Goal: Transaction & Acquisition: Purchase product/service

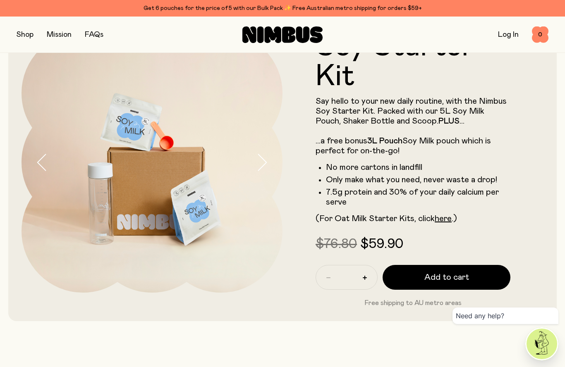
scroll to position [45, 0]
click at [264, 168] on icon "button" at bounding box center [262, 161] width 12 height 17
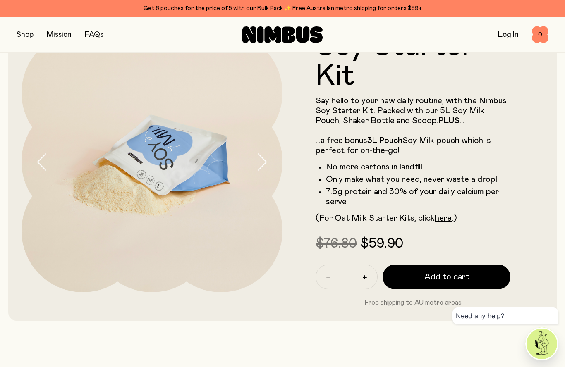
click at [263, 171] on button "button" at bounding box center [269, 161] width 26 height 261
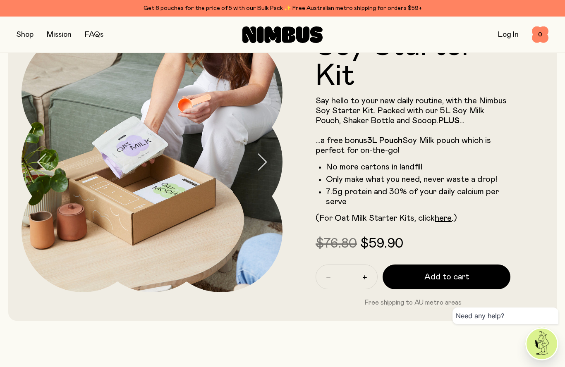
click at [261, 176] on button "button" at bounding box center [269, 161] width 26 height 261
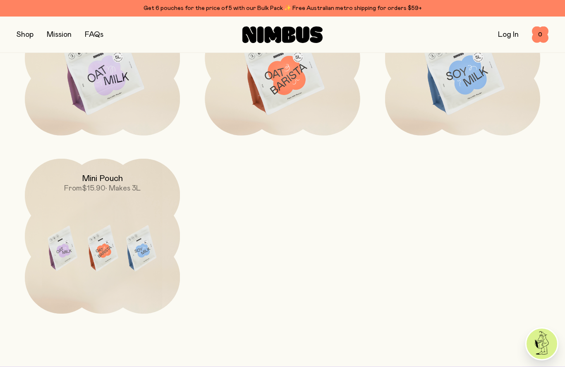
scroll to position [2382, 0]
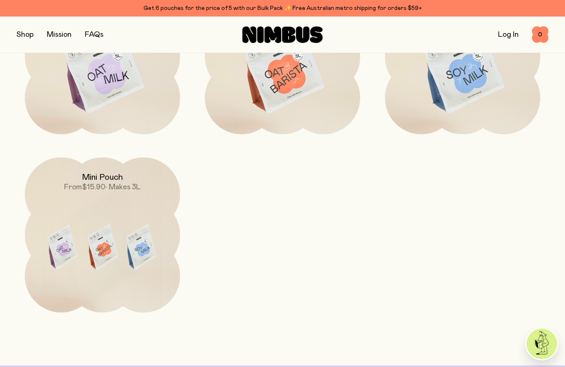
click at [124, 271] on img at bounding box center [102, 249] width 155 height 182
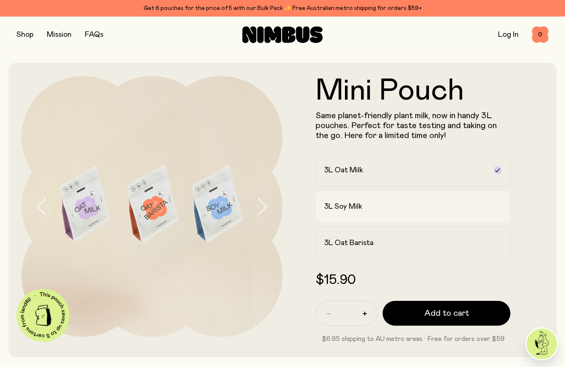
click at [371, 213] on label "3L Soy Milk" at bounding box center [413, 206] width 195 height 33
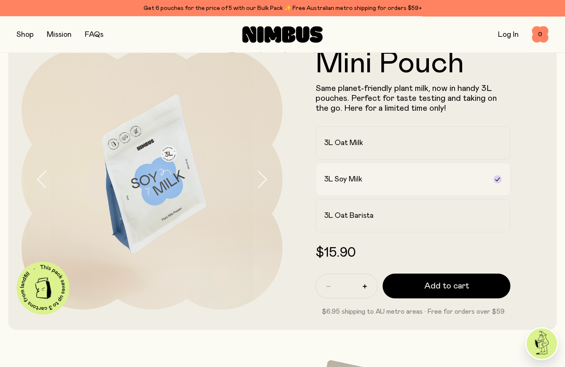
scroll to position [27, 0]
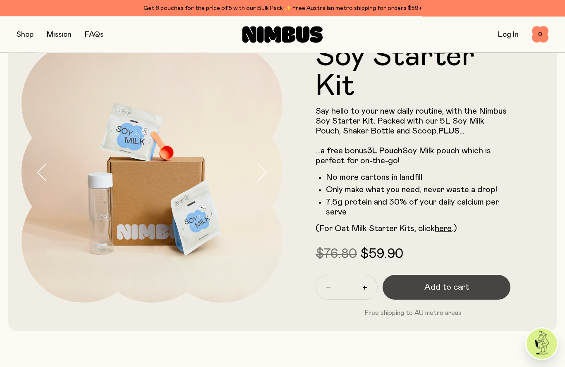
click at [427, 282] on span "Add to cart" at bounding box center [446, 288] width 45 height 12
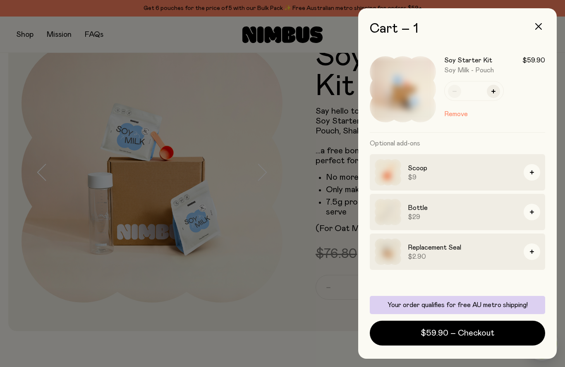
scroll to position [36, 0]
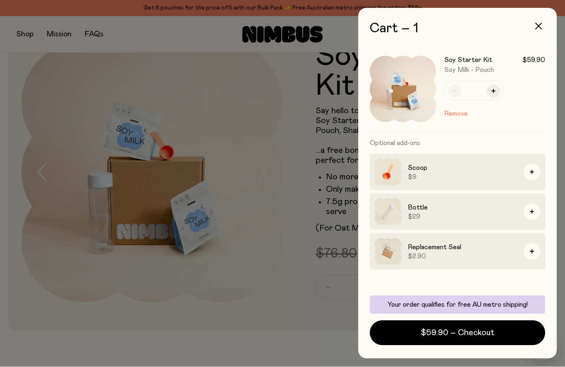
click at [31, 44] on div at bounding box center [282, 183] width 565 height 367
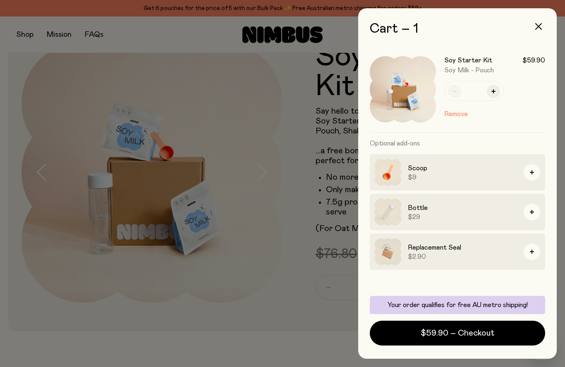
click at [26, 40] on div at bounding box center [282, 183] width 565 height 367
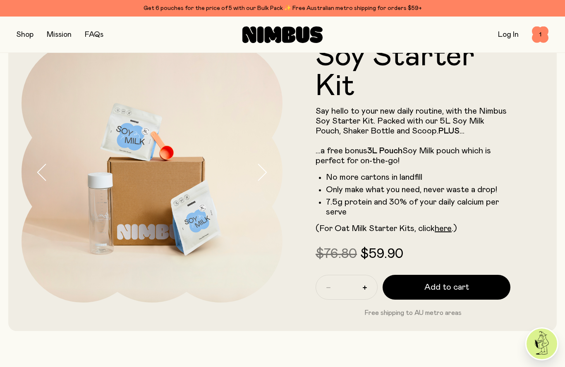
click at [23, 36] on button "button" at bounding box center [25, 35] width 17 height 12
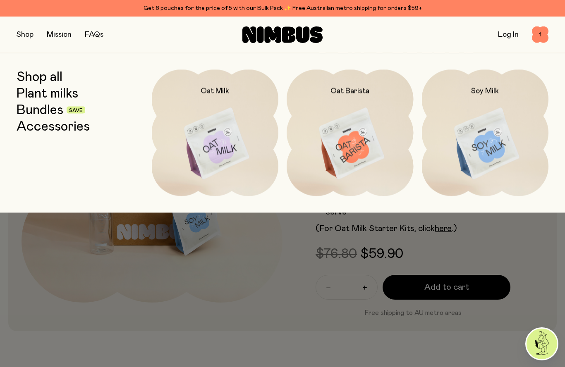
click at [55, 92] on link "Plant milks" at bounding box center [48, 93] width 62 height 15
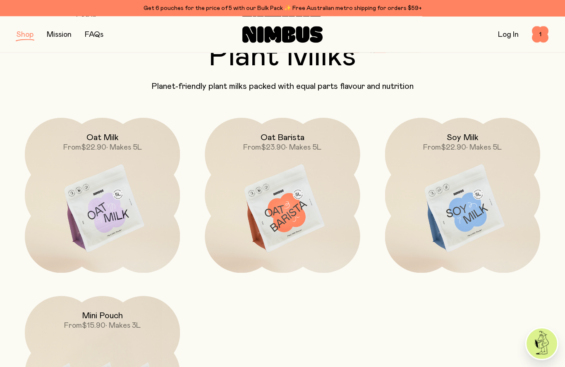
click at [482, 194] on img at bounding box center [462, 209] width 155 height 182
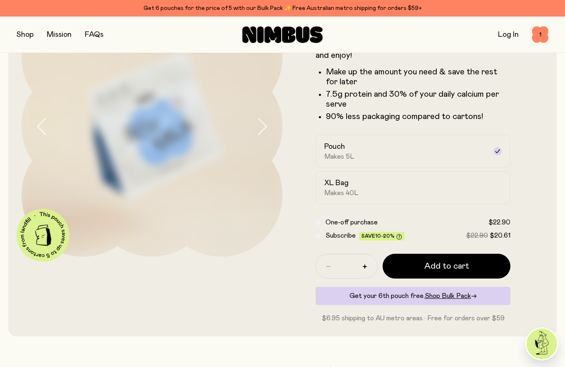
scroll to position [78, 0]
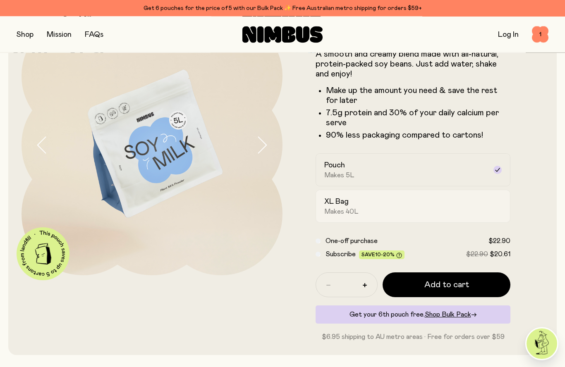
click at [441, 198] on div "XL Bag Makes 40L" at bounding box center [405, 206] width 163 height 19
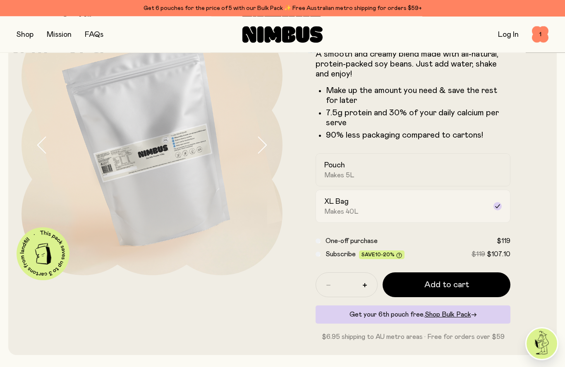
scroll to position [62, 0]
